Goal: Task Accomplishment & Management: Manage account settings

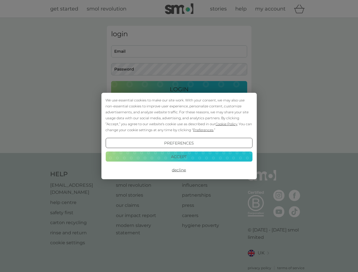
click at [226, 124] on span "Cookie Policy" at bounding box center [226, 124] width 22 height 4
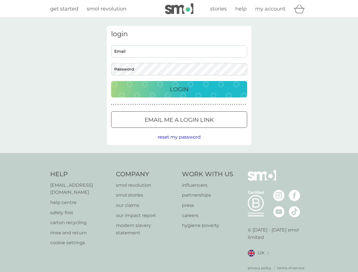
click at [202, 130] on div "login Email Password Login ● ● ● ● ● ● ● ● ● ● ● ● ● ● ● ● ● ● ● ● ● ● ● ● ● ● …" at bounding box center [179, 85] width 144 height 119
click at [179, 143] on div "login Email Password Login ● ● ● ● ● ● ● ● ● ● ● ● ● ● ● ● ● ● ● ● ● ● ● ● ● ● …" at bounding box center [179, 85] width 144 height 119
click at [179, 170] on div "Help [EMAIL_ADDRESS][DOMAIN_NAME] help centre safety first carton recycling rin…" at bounding box center [179, 220] width 258 height 100
click at [179, 156] on div "Help [EMAIL_ADDRESS][DOMAIN_NAME] help centre safety first carton recycling rin…" at bounding box center [179, 220] width 358 height 134
